Goal: Task Accomplishment & Management: Use online tool/utility

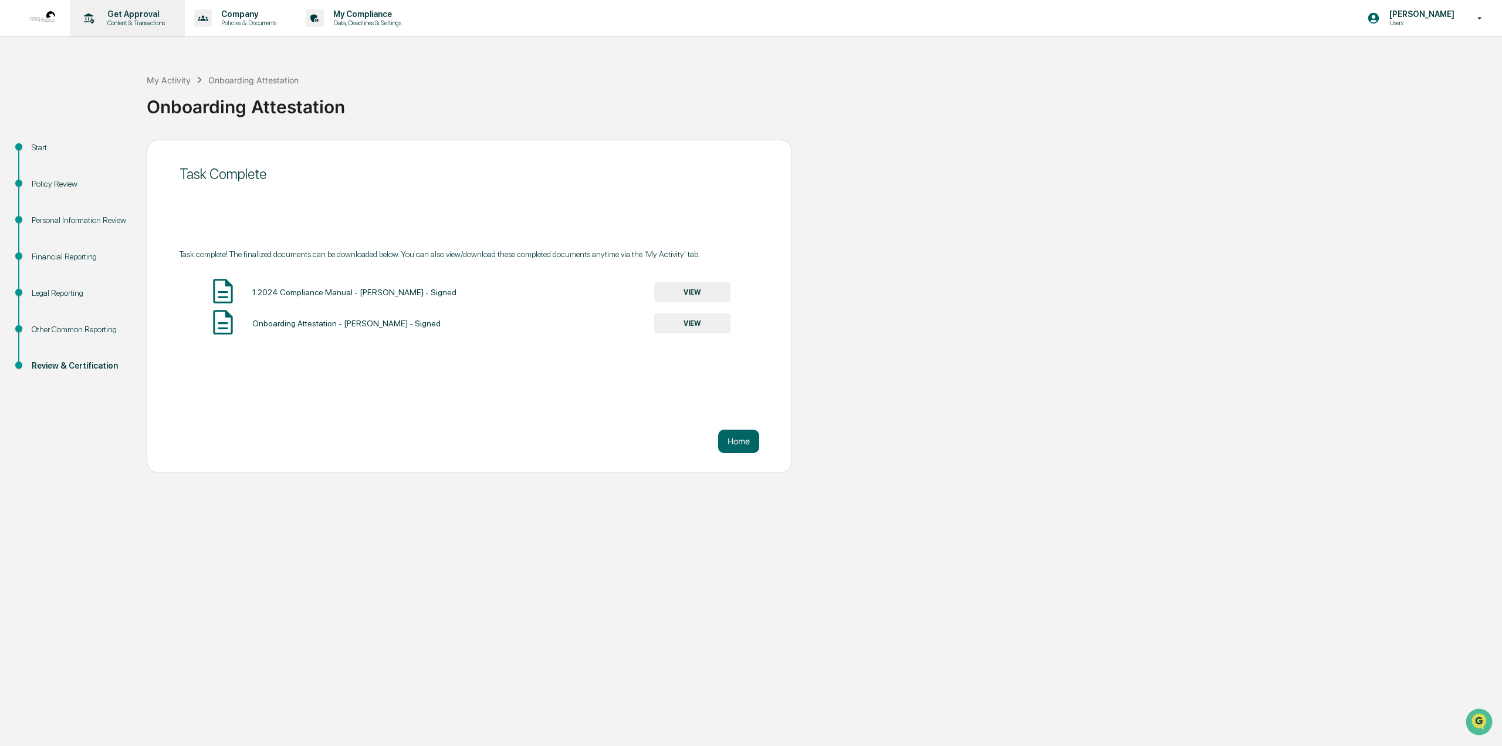
click at [122, 26] on p "Content & Transactions" at bounding box center [134, 23] width 73 height 8
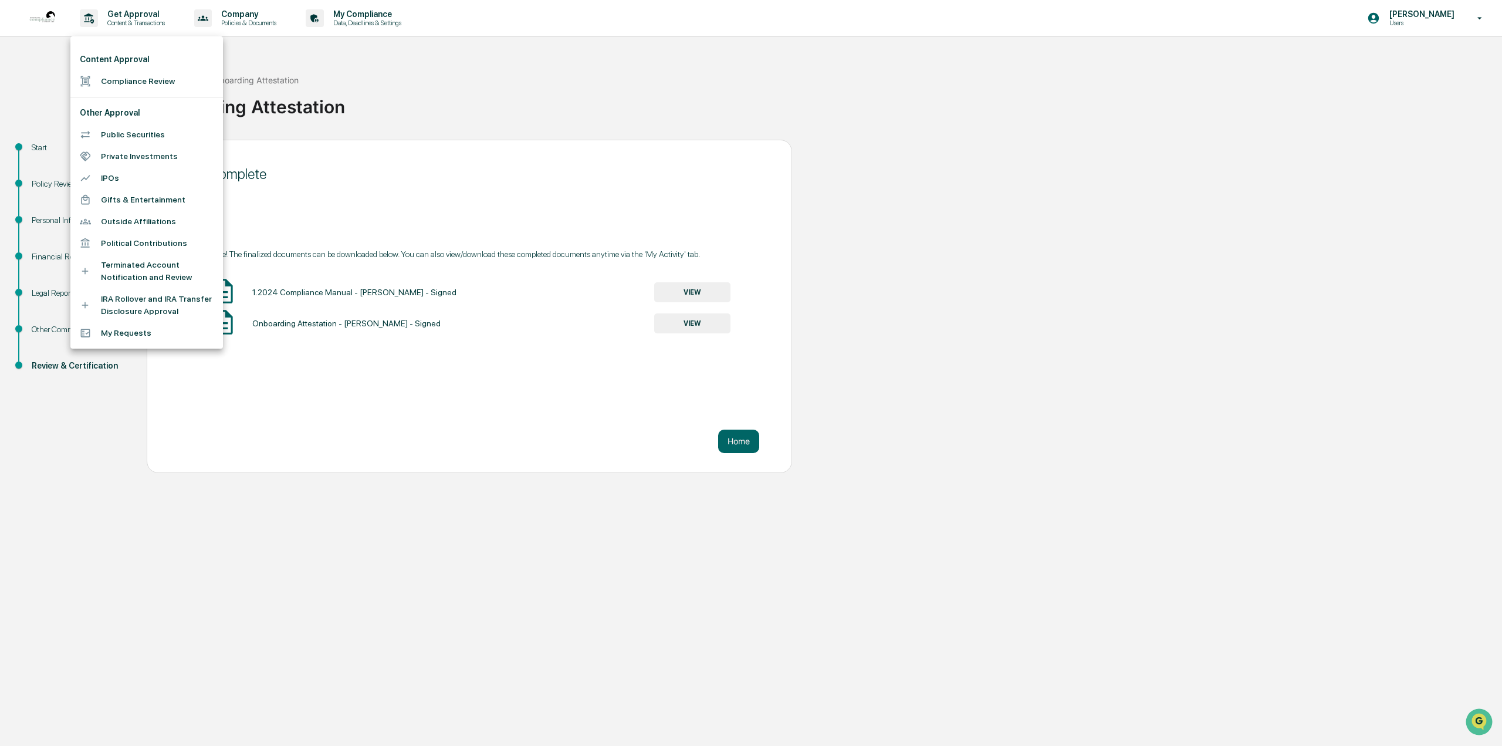
click at [135, 83] on li "Compliance Review" at bounding box center [146, 81] width 153 height 22
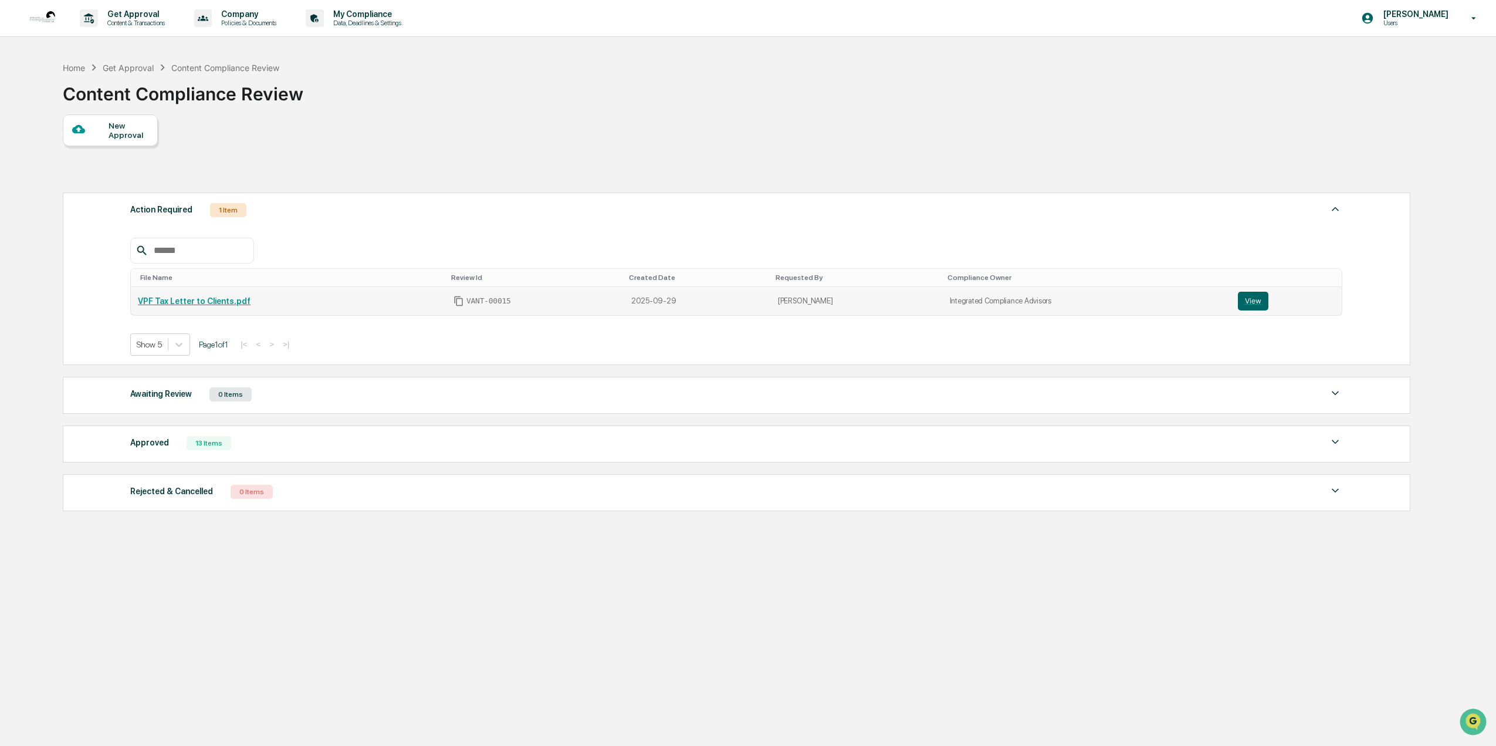
click at [201, 299] on link "VPF Tax Letter to Clients.pdf" at bounding box center [194, 300] width 113 height 9
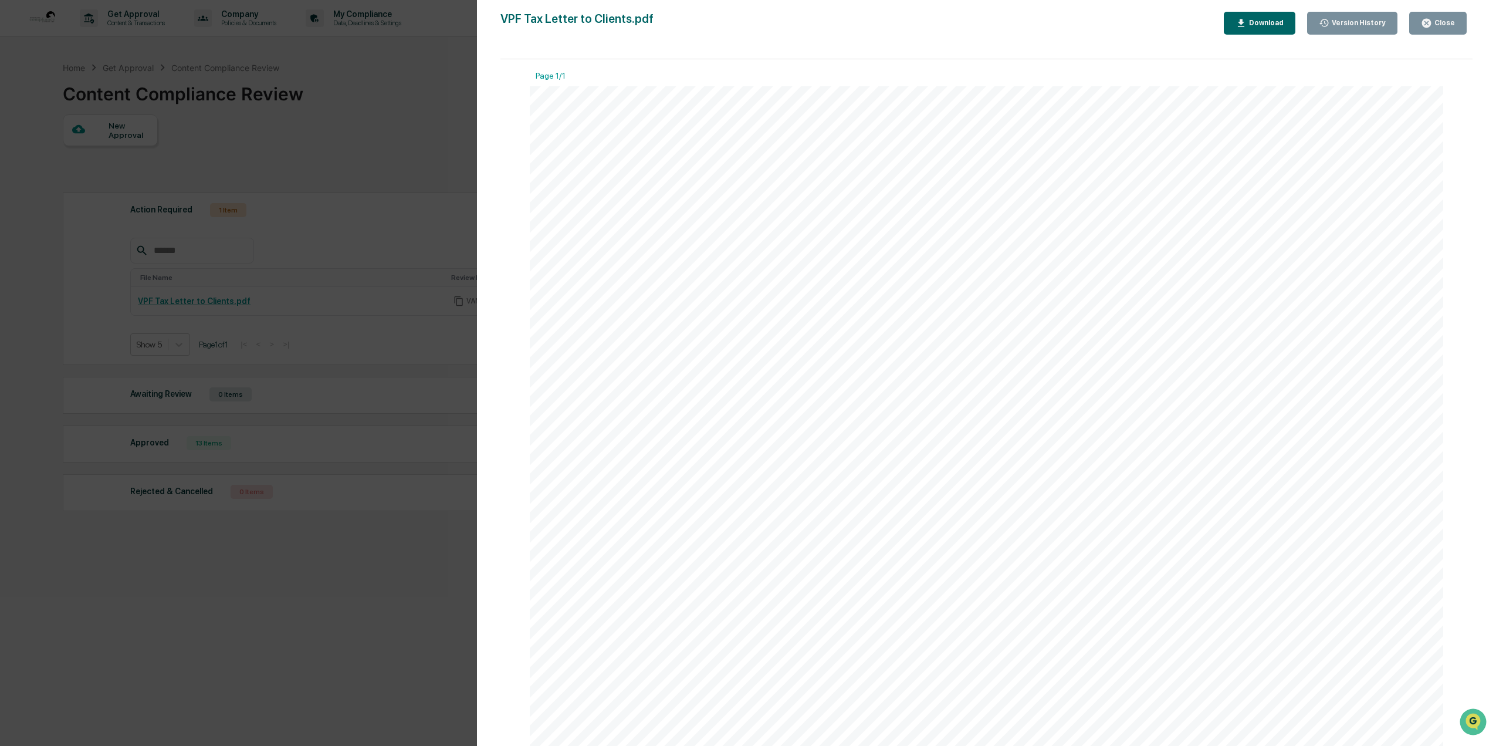
click at [348, 177] on div "Version History 10/01/2025, 03:05 PM Laura Hoff 09/29/2025, 09:42 PM Laura Hoff…" at bounding box center [748, 373] width 1496 height 746
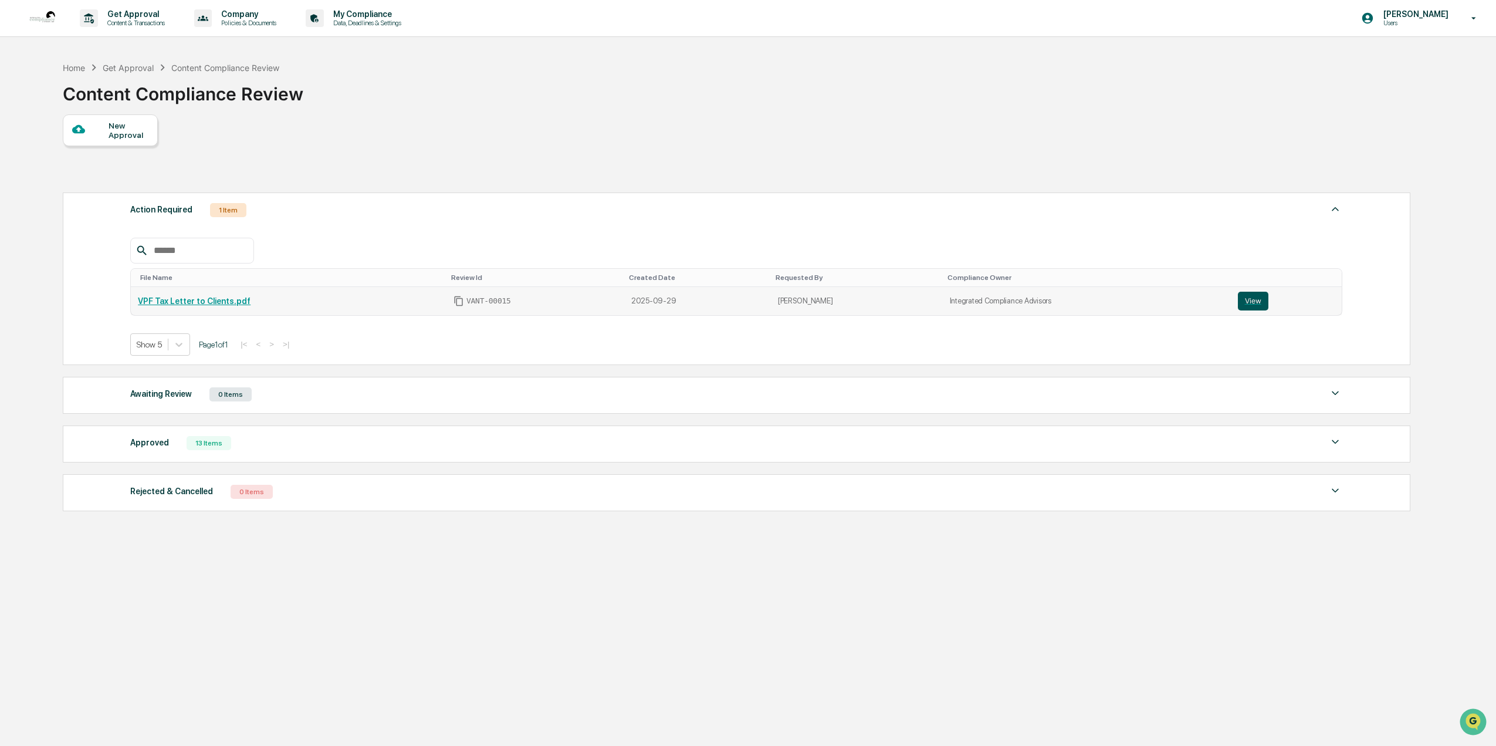
click at [1246, 302] on button "View" at bounding box center [1253, 301] width 31 height 19
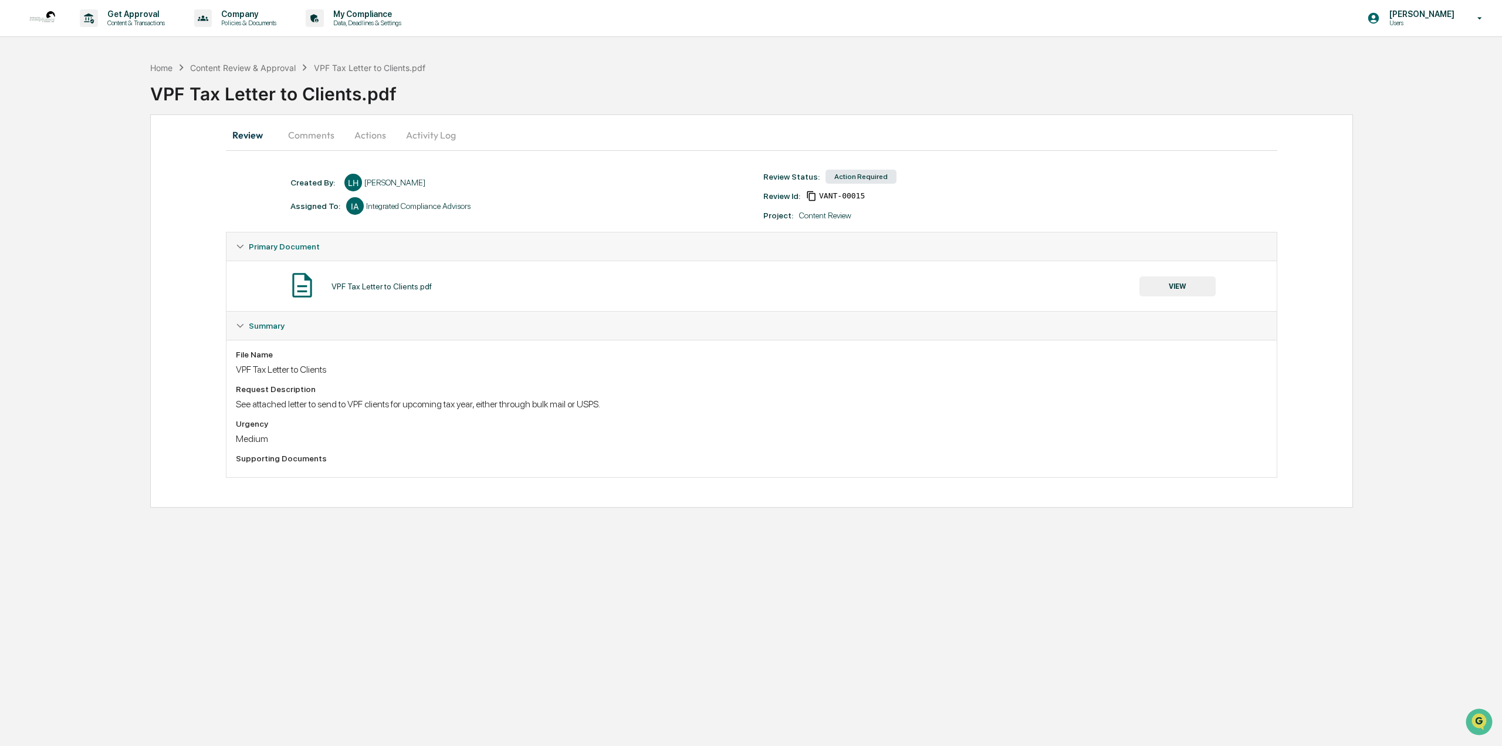
click at [376, 134] on button "Actions" at bounding box center [370, 135] width 53 height 28
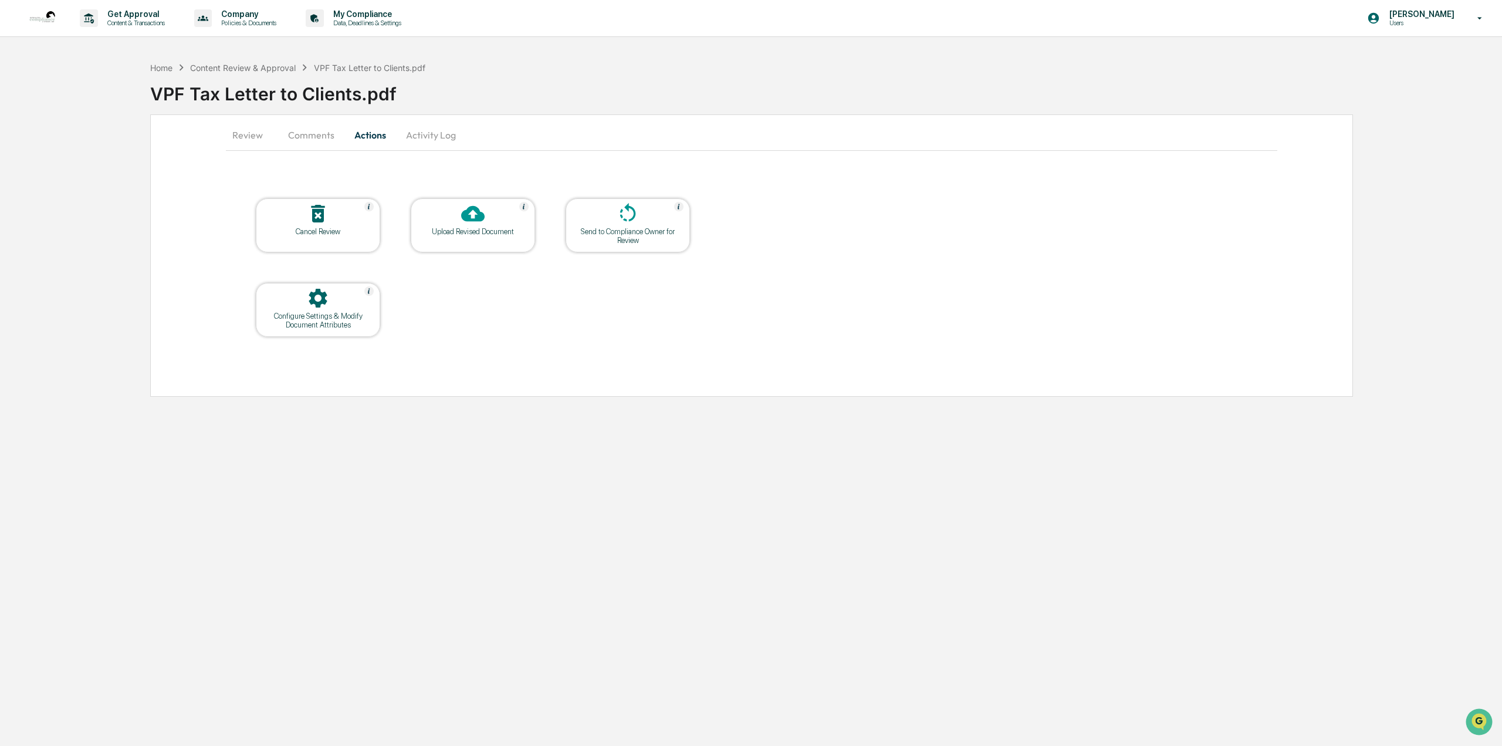
click at [479, 223] on icon at bounding box center [472, 213] width 23 height 23
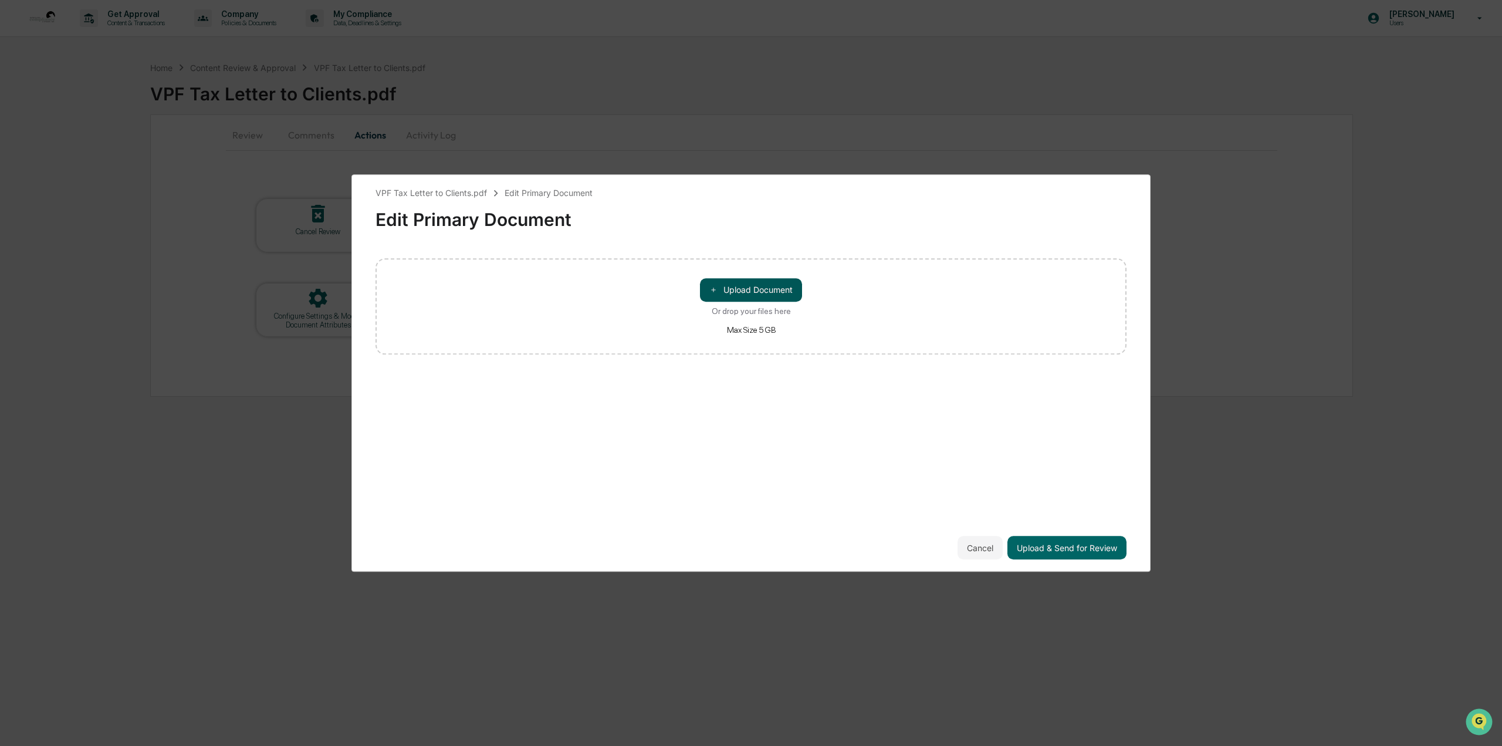
click at [750, 284] on button "＋ Upload Document" at bounding box center [751, 289] width 102 height 23
click at [1045, 560] on div "VPF Tax Letter to Clients.pdf Edit Primary Document Edit Primary Document VPF T…" at bounding box center [750, 373] width 799 height 398
click at [1045, 553] on button "Upload & Send for Review" at bounding box center [1066, 547] width 119 height 23
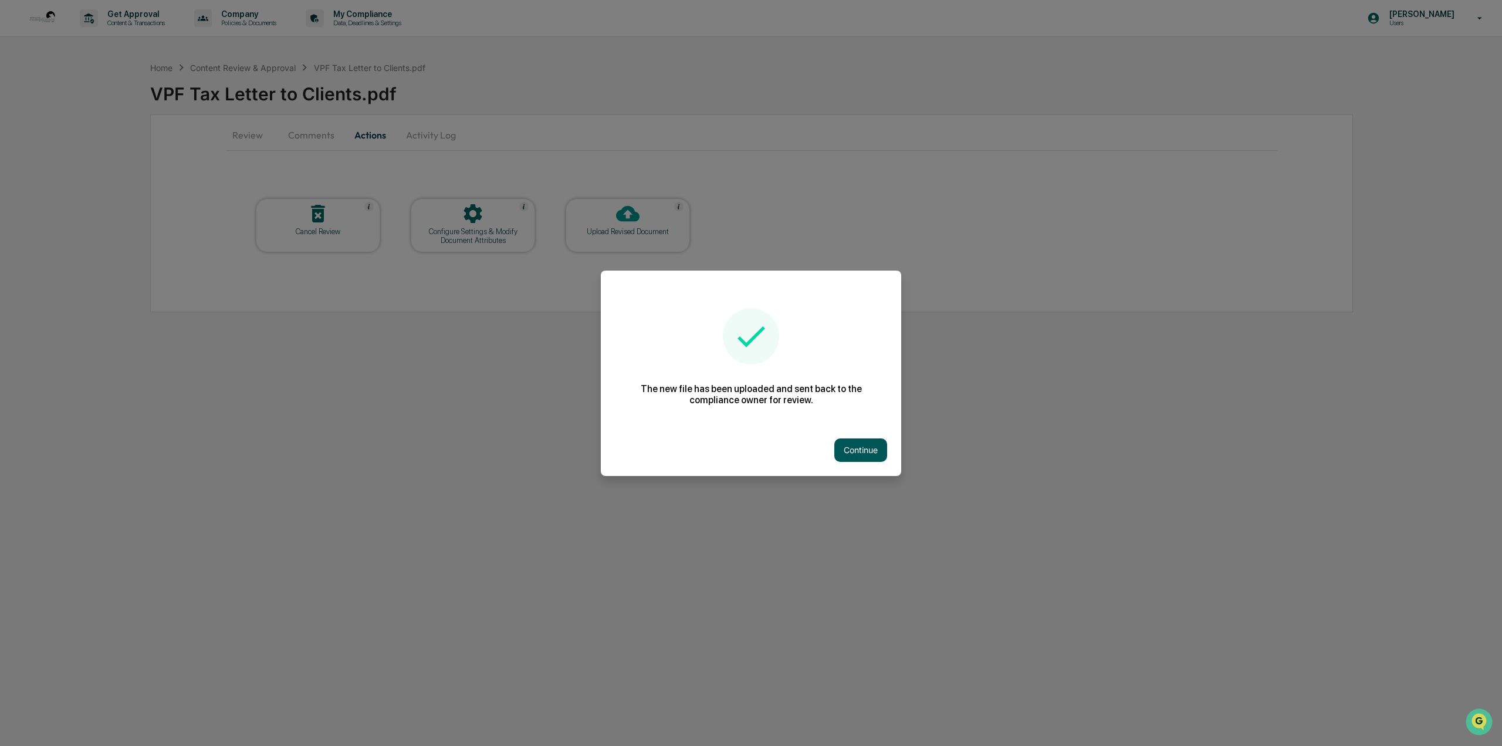
click at [854, 449] on button "Continue" at bounding box center [860, 449] width 53 height 23
